Goal: Task Accomplishment & Management: Manage account settings

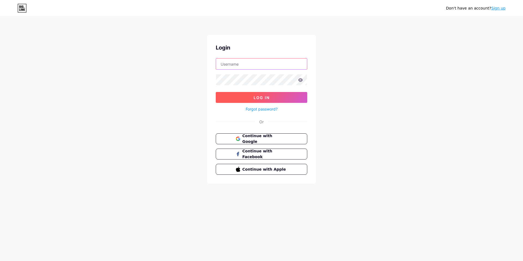
type input "[EMAIL_ADDRESS][DOMAIN_NAME]"
click at [253, 98] on button "Log In" at bounding box center [262, 97] width 92 height 11
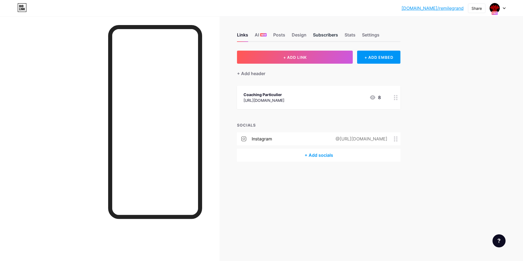
click at [324, 32] on div "Subscribers" at bounding box center [325, 37] width 25 height 10
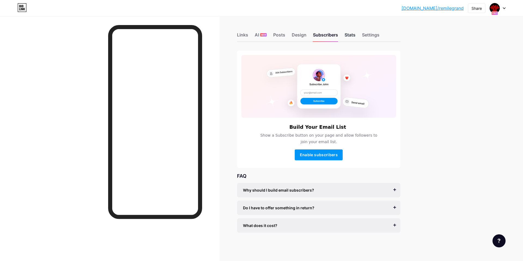
click at [347, 35] on div "Stats" at bounding box center [350, 37] width 11 height 10
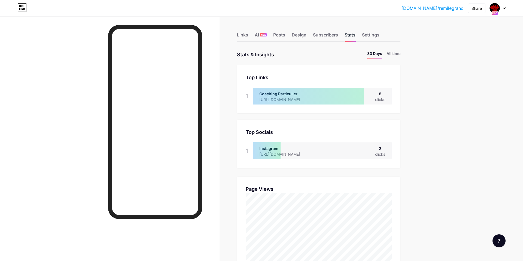
scroll to position [261, 523]
click at [309, 93] on div "Coaching Particulier" at bounding box center [284, 94] width 50 height 6
click at [332, 94] on div at bounding box center [308, 96] width 111 height 17
click at [329, 99] on div at bounding box center [308, 96] width 111 height 17
click at [383, 97] on div "clicks" at bounding box center [380, 100] width 10 height 6
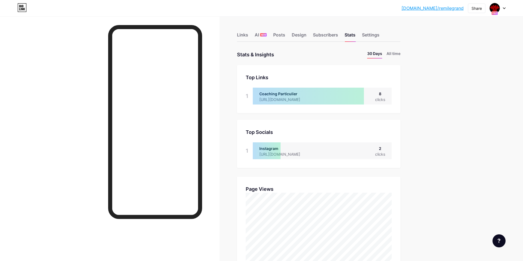
click at [381, 95] on div "8" at bounding box center [380, 94] width 10 height 6
click at [380, 98] on div "clicks" at bounding box center [380, 100] width 10 height 6
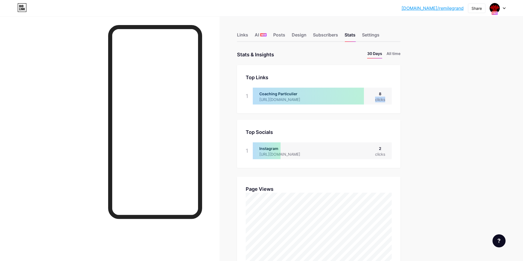
click at [246, 95] on div "1" at bounding box center [247, 96] width 3 height 17
